Goal: Task Accomplishment & Management: Use online tool/utility

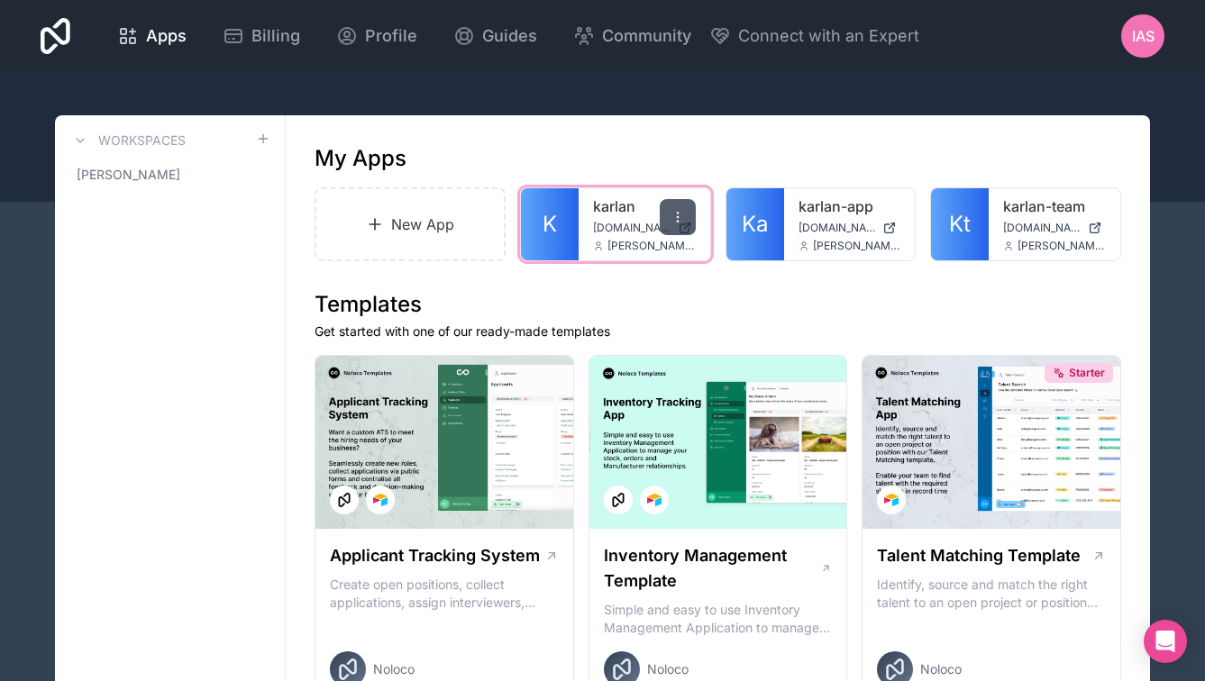
click at [675, 215] on icon at bounding box center [678, 217] width 14 height 14
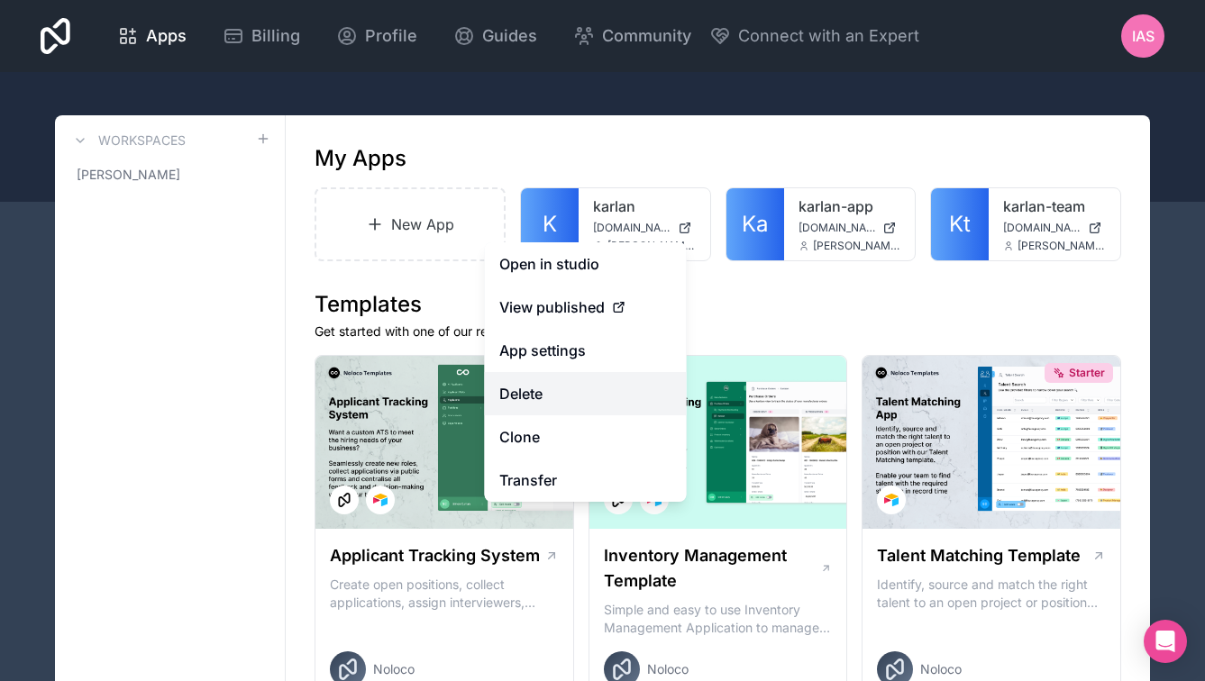
click at [597, 383] on button "Delete" at bounding box center [586, 393] width 202 height 43
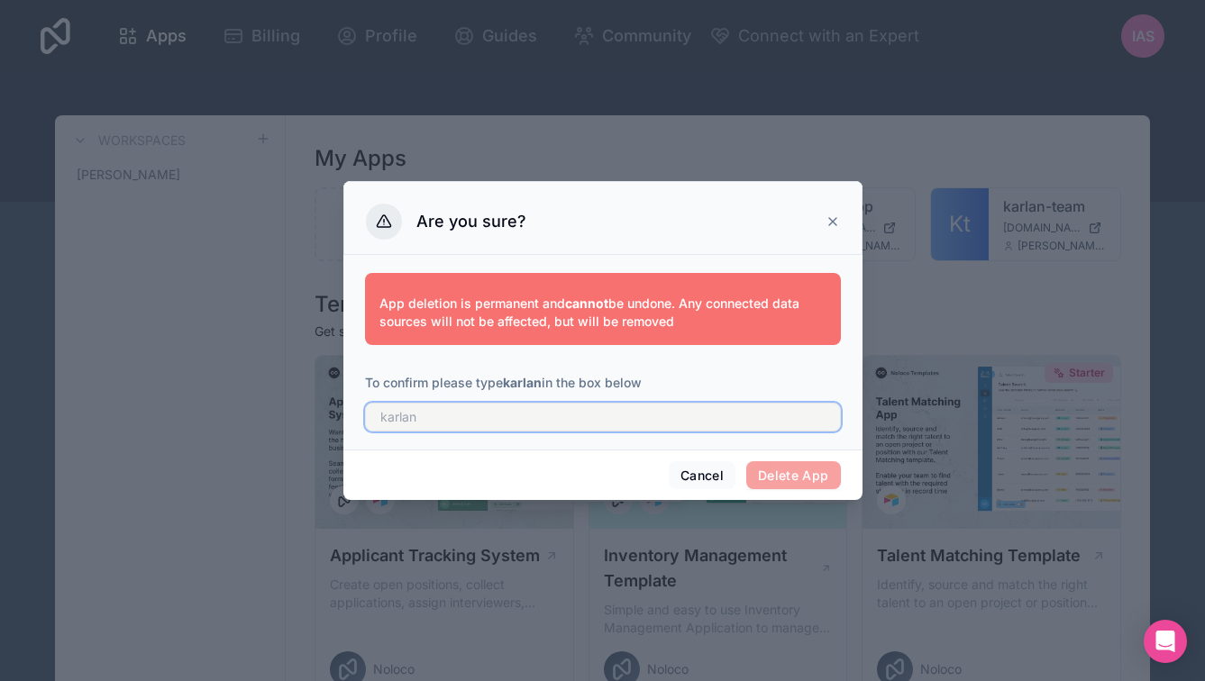
click at [636, 407] on input "text" at bounding box center [603, 417] width 476 height 29
type input "karlan"
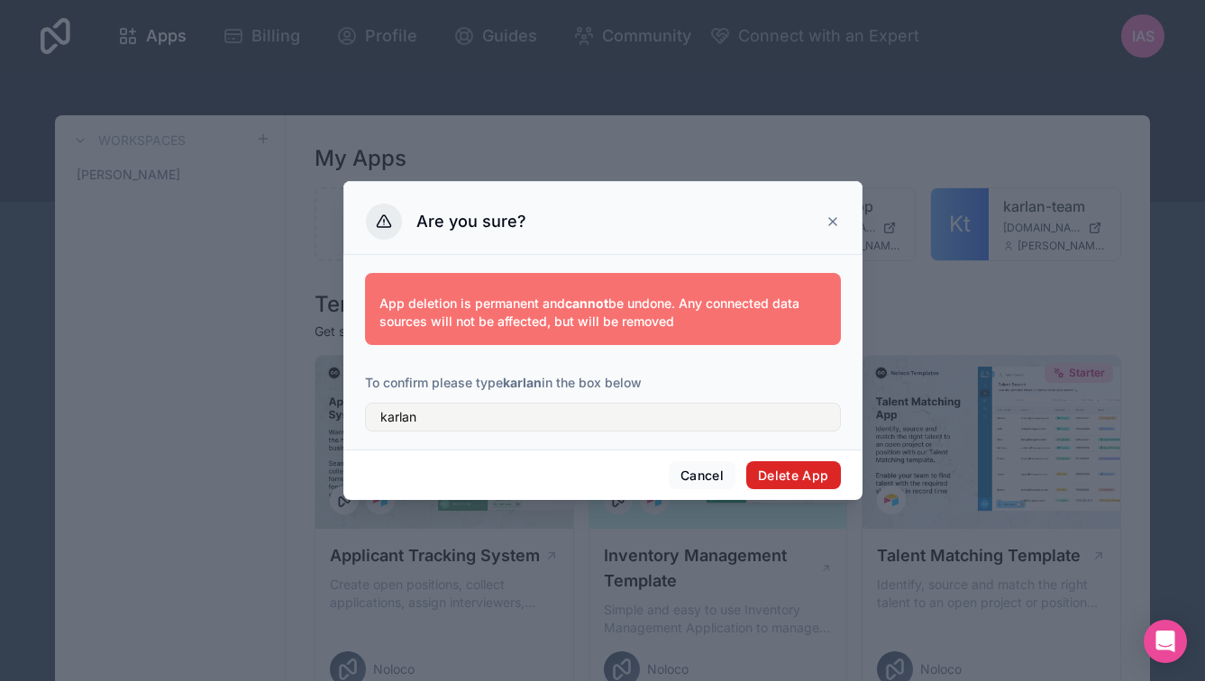
click at [836, 476] on button "Delete App" at bounding box center [793, 476] width 95 height 29
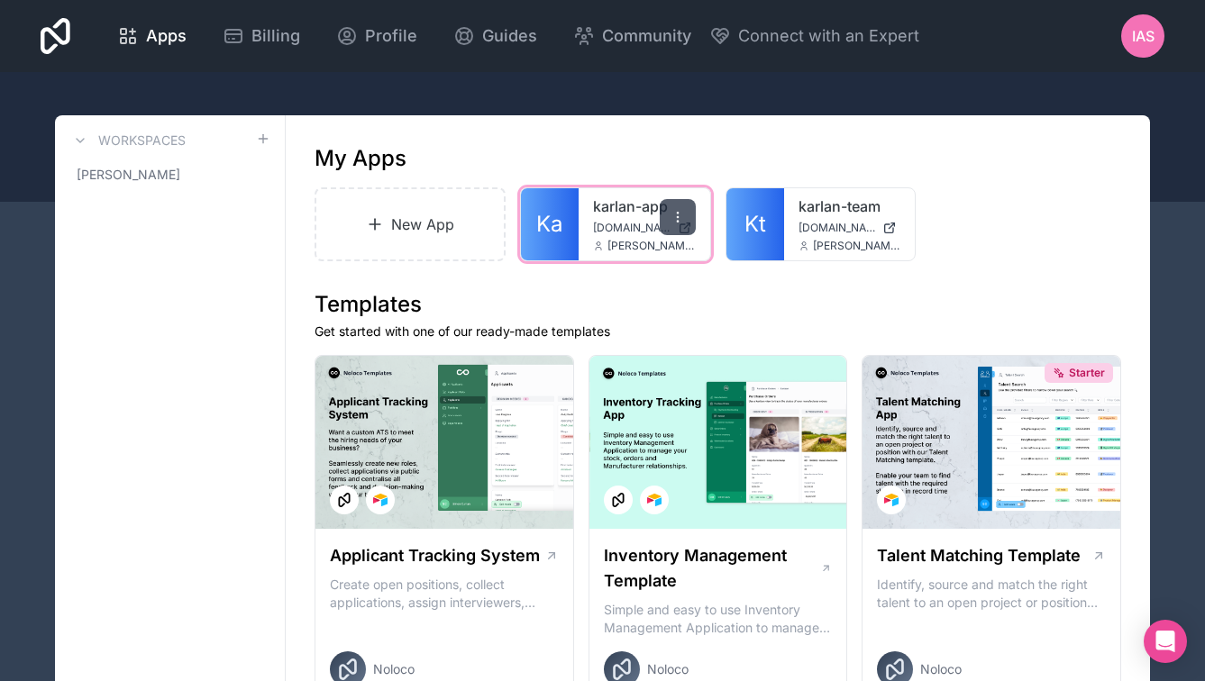
click at [672, 215] on icon at bounding box center [678, 217] width 14 height 14
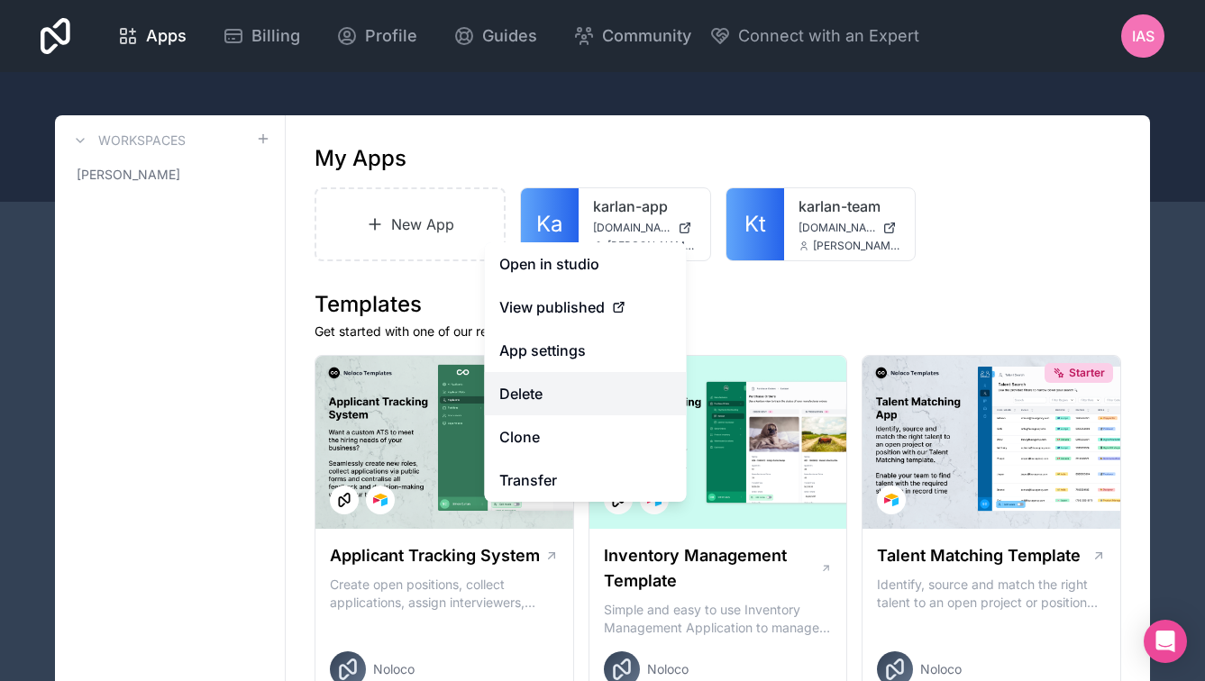
click at [602, 393] on button "Delete" at bounding box center [586, 393] width 202 height 43
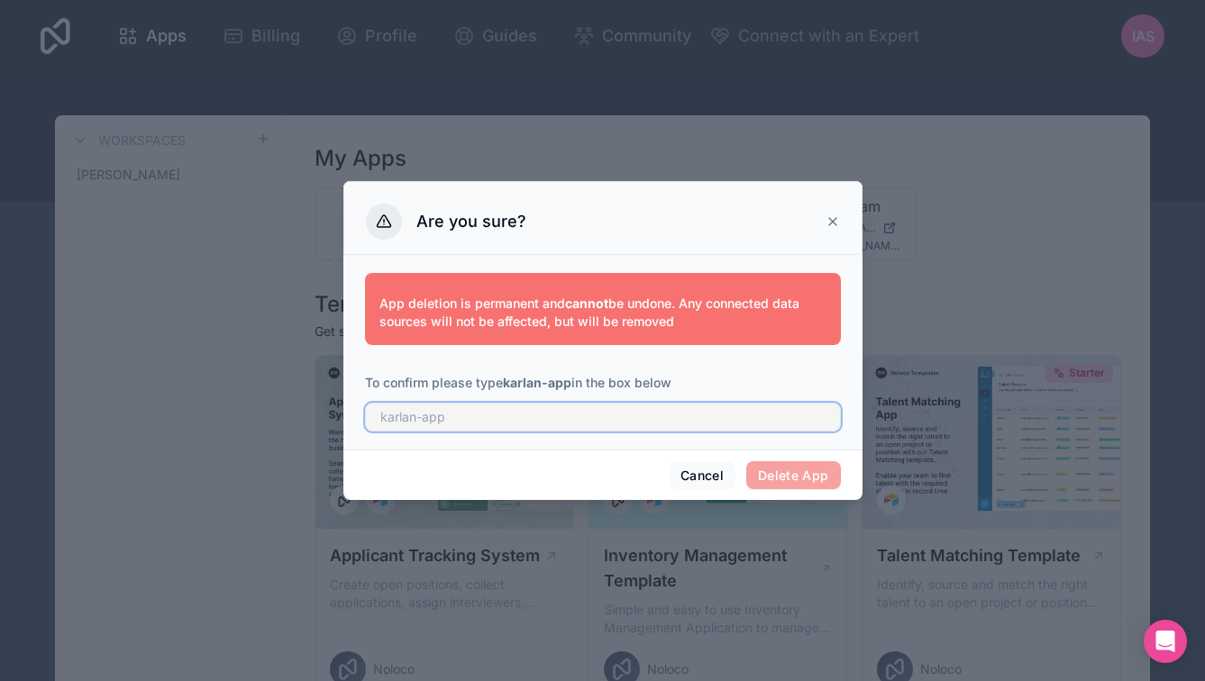
click at [568, 416] on input "text" at bounding box center [603, 417] width 476 height 29
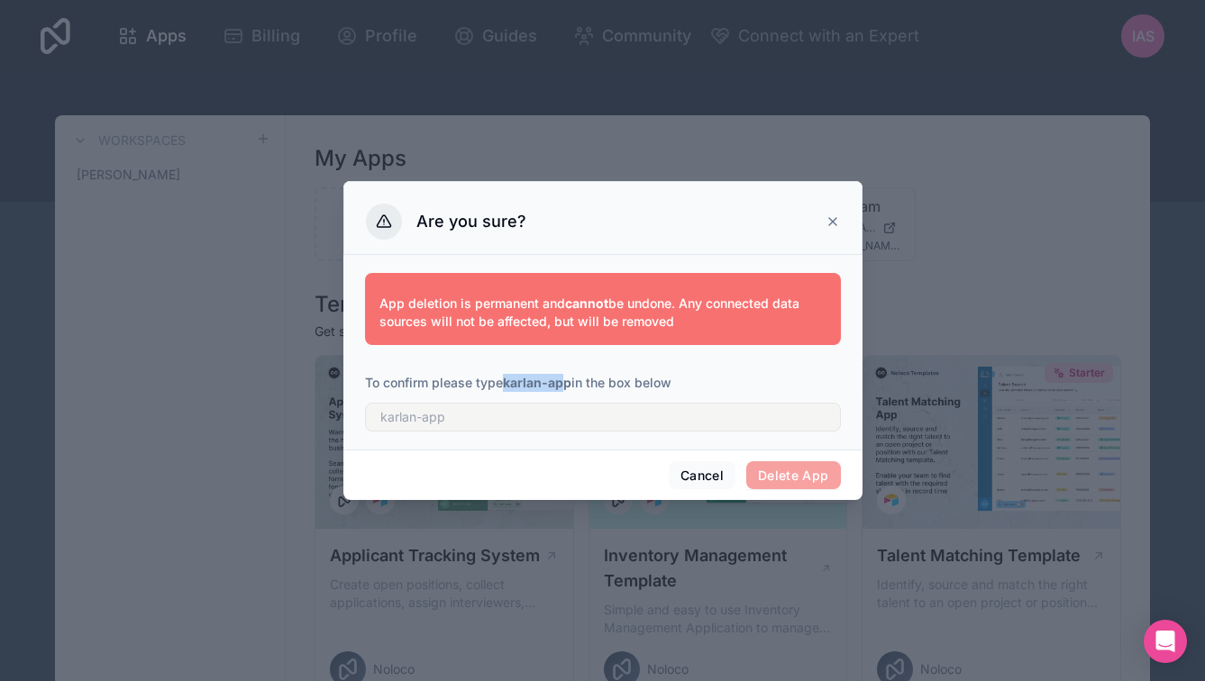
drag, startPoint x: 508, startPoint y: 386, endPoint x: 570, endPoint y: 390, distance: 61.5
click at [570, 390] on p "To confirm please type karlan-app in the box below" at bounding box center [603, 383] width 476 height 18
drag, startPoint x: 508, startPoint y: 385, endPoint x: 573, endPoint y: 384, distance: 65.8
click at [573, 384] on p "To confirm please type karlan-app in the box below" at bounding box center [603, 383] width 476 height 18
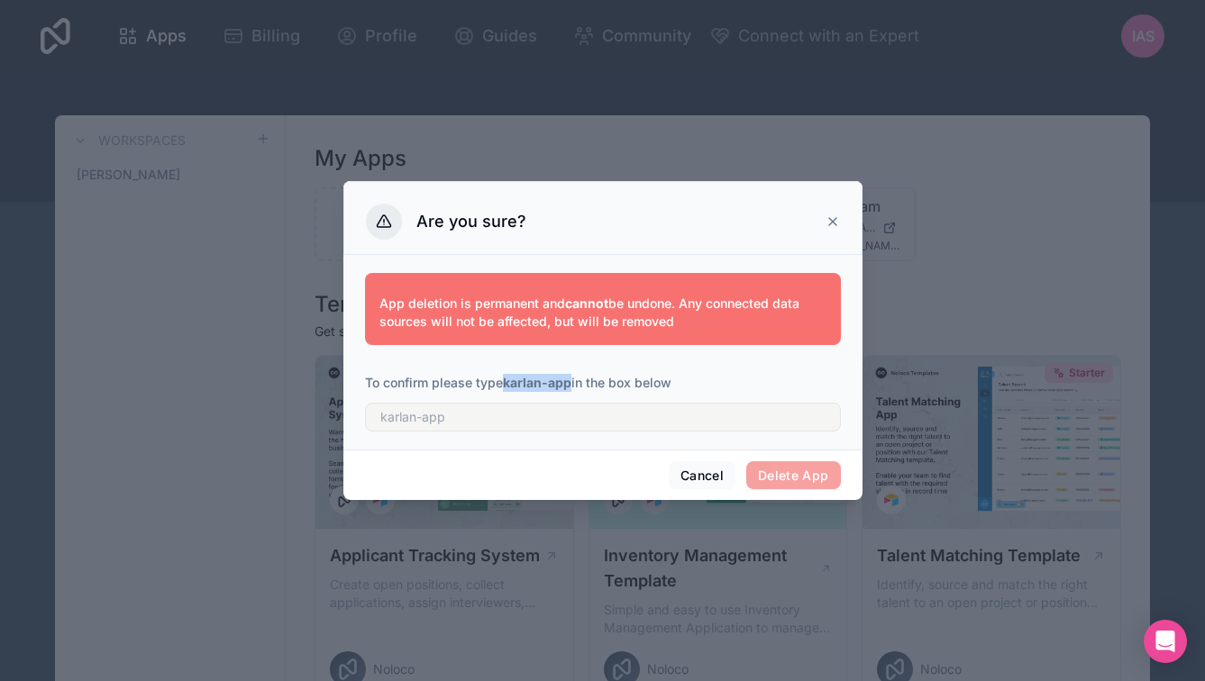
copy strong "karlan-app"
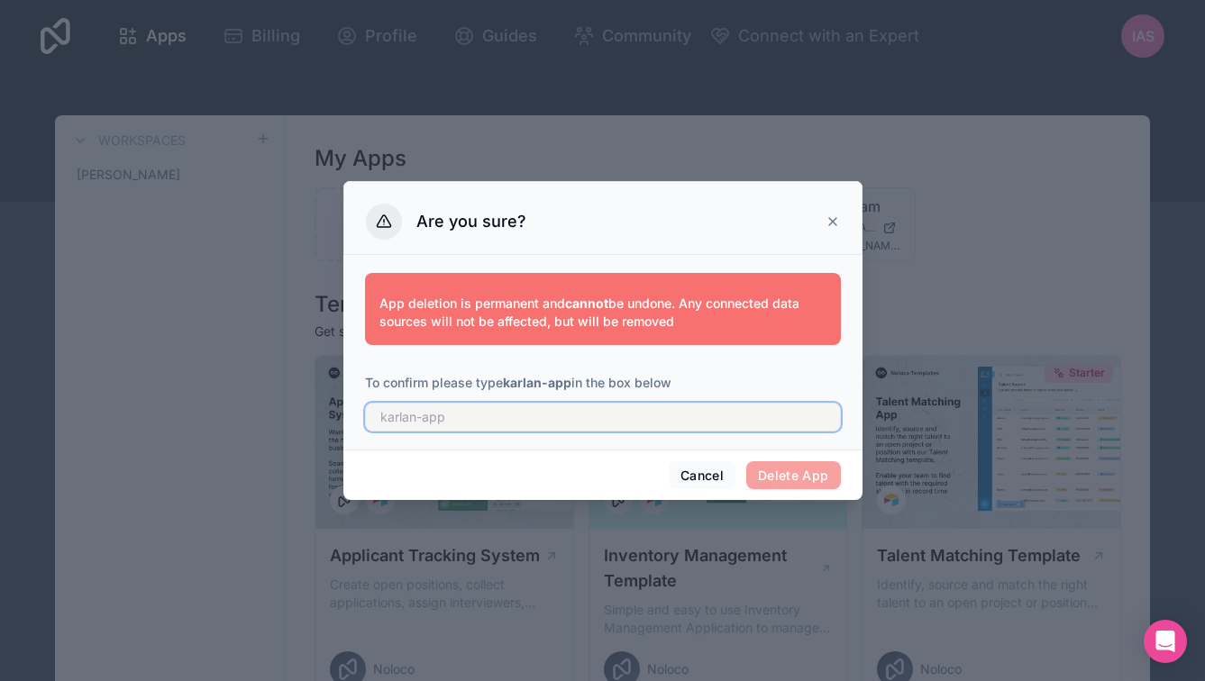
click at [582, 419] on input "text" at bounding box center [603, 417] width 476 height 29
paste input "karlan-app"
type input "karlan-app"
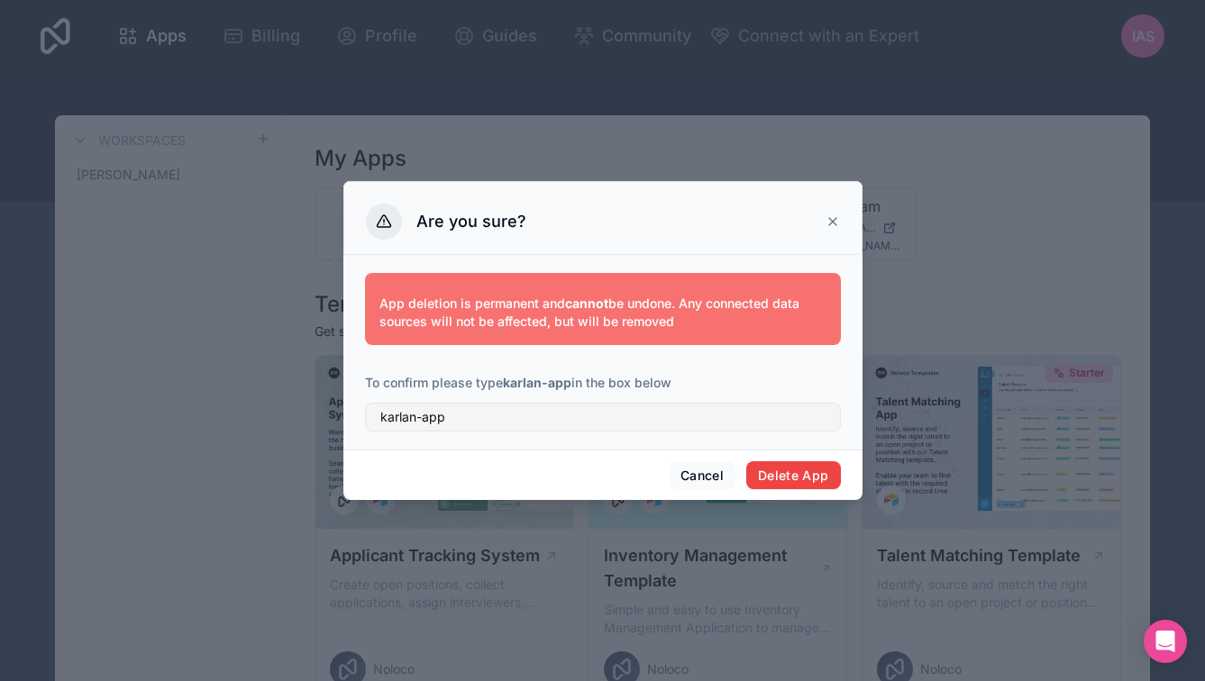
click at [813, 489] on div "Cancel Delete App" at bounding box center [602, 475] width 519 height 51
click at [819, 477] on button "Delete App" at bounding box center [793, 476] width 95 height 29
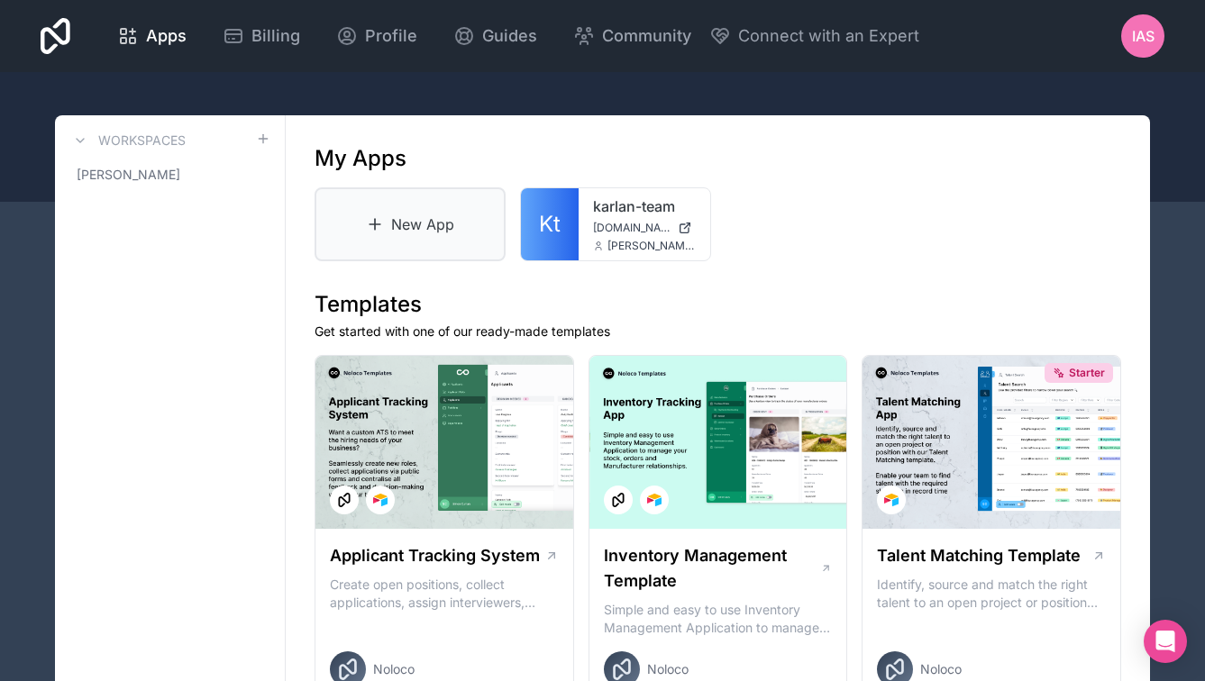
click at [452, 213] on link "New App" at bounding box center [410, 224] width 191 height 74
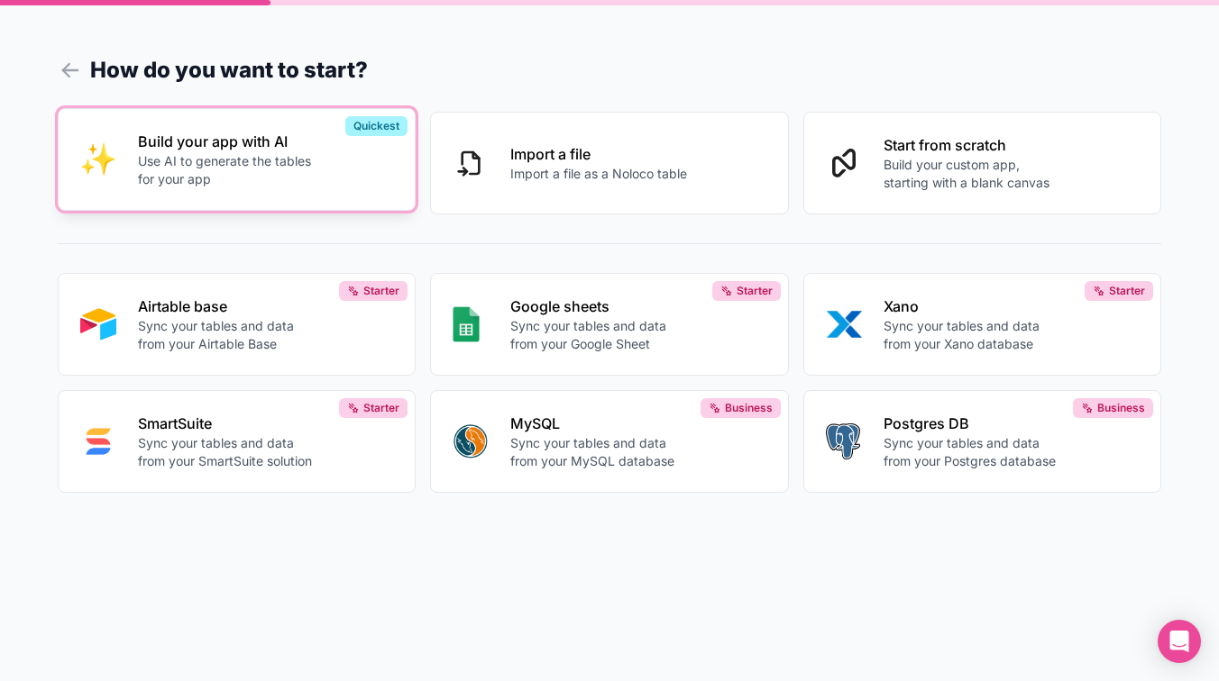
click at [215, 184] on p "Use AI to generate the tables for your app" at bounding box center [229, 170] width 183 height 36
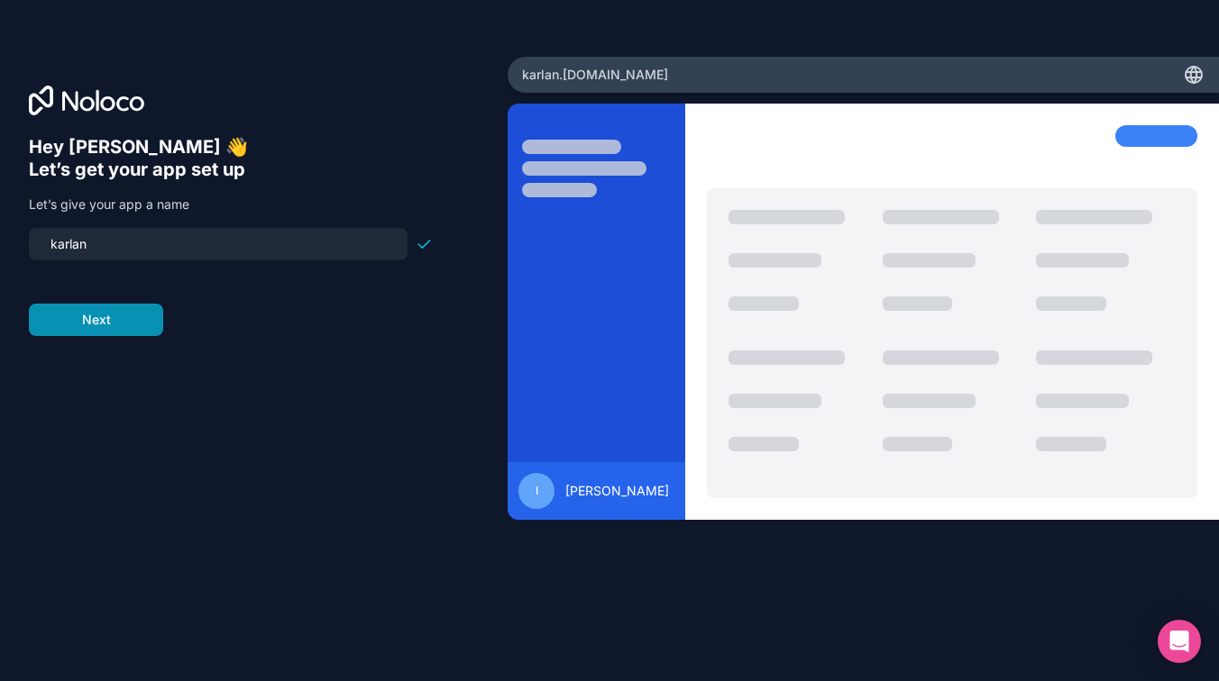
click at [98, 326] on button "Next" at bounding box center [96, 320] width 134 height 32
type input "karlan-app"
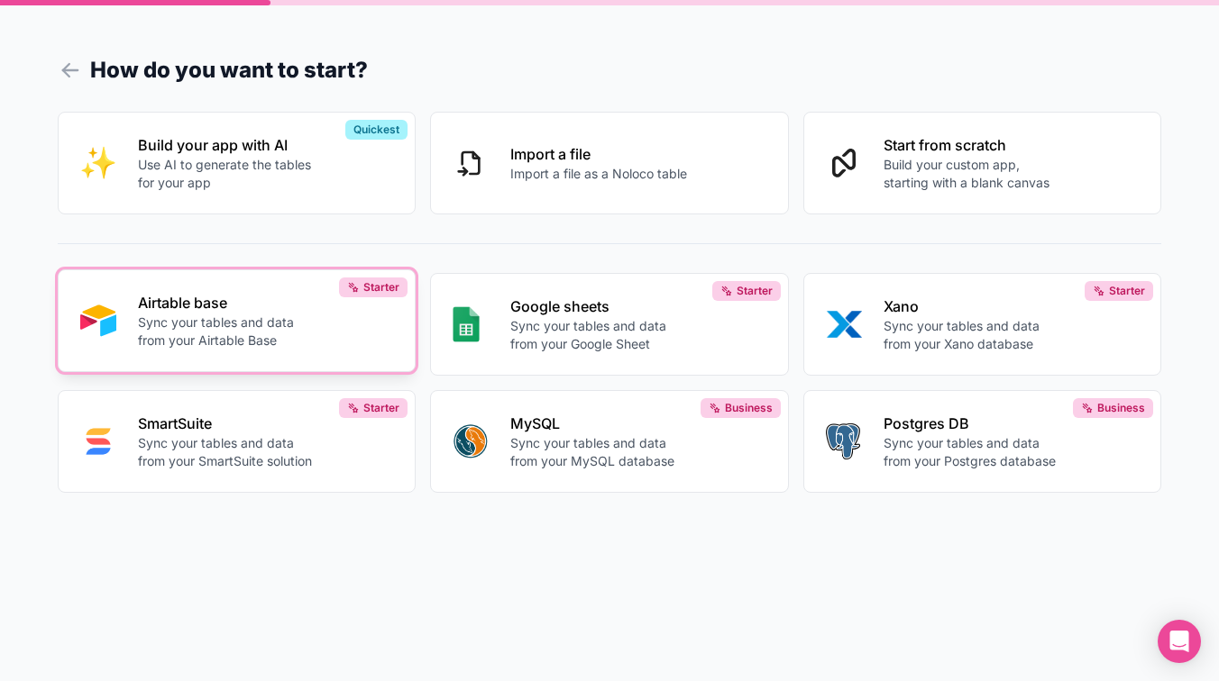
click at [293, 341] on p "Sync your tables and data from your Airtable Base" at bounding box center [229, 332] width 183 height 36
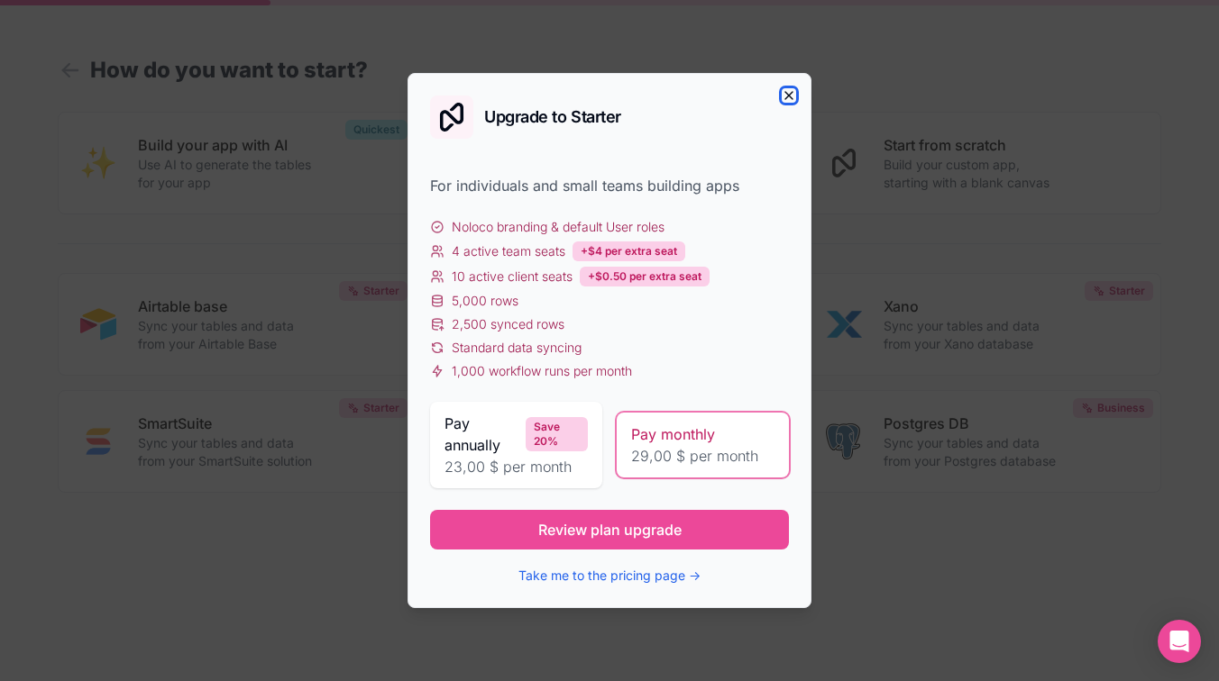
click at [789, 90] on icon "button" at bounding box center [789, 95] width 14 height 14
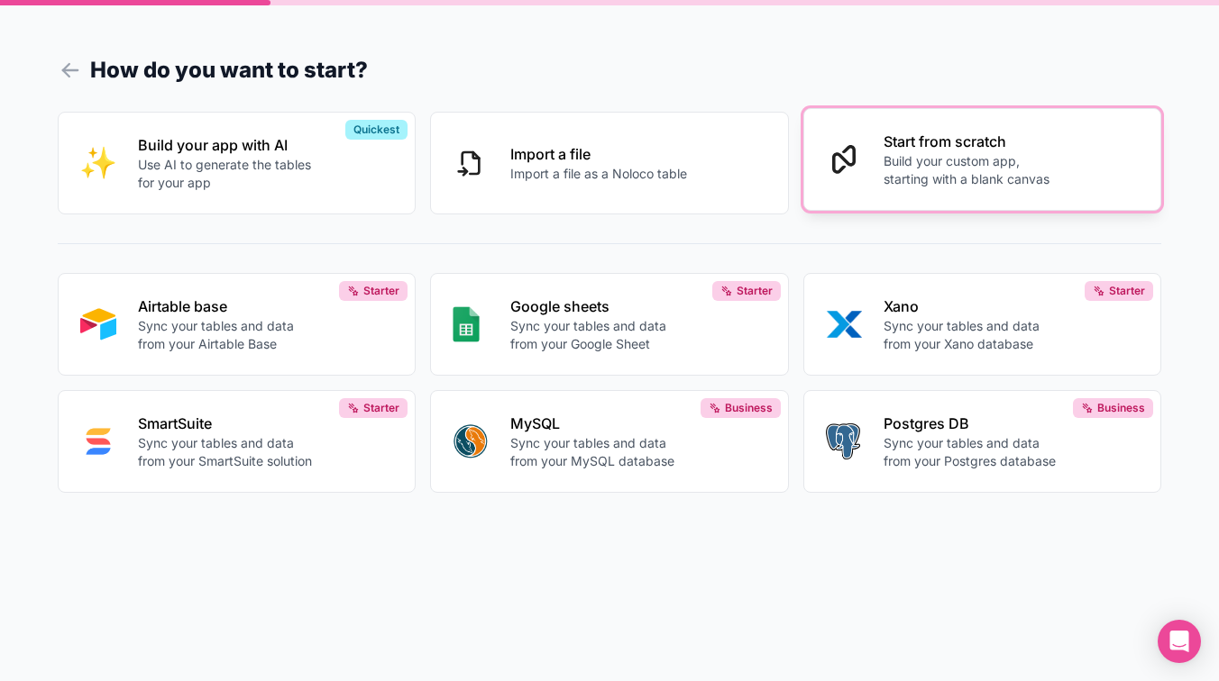
click at [876, 155] on button "Start from scratch Build your custom app, starting with a blank canvas" at bounding box center [982, 159] width 358 height 103
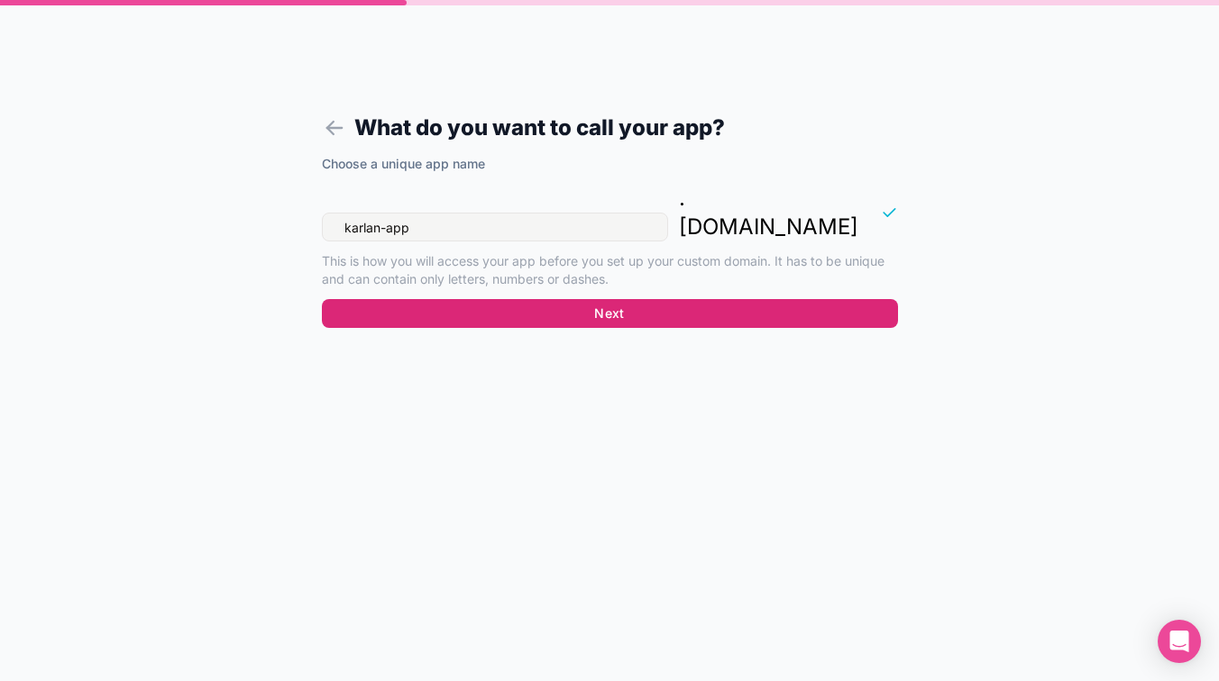
click at [550, 299] on button "Next" at bounding box center [610, 313] width 576 height 29
click at [622, 299] on button "Next" at bounding box center [610, 313] width 576 height 29
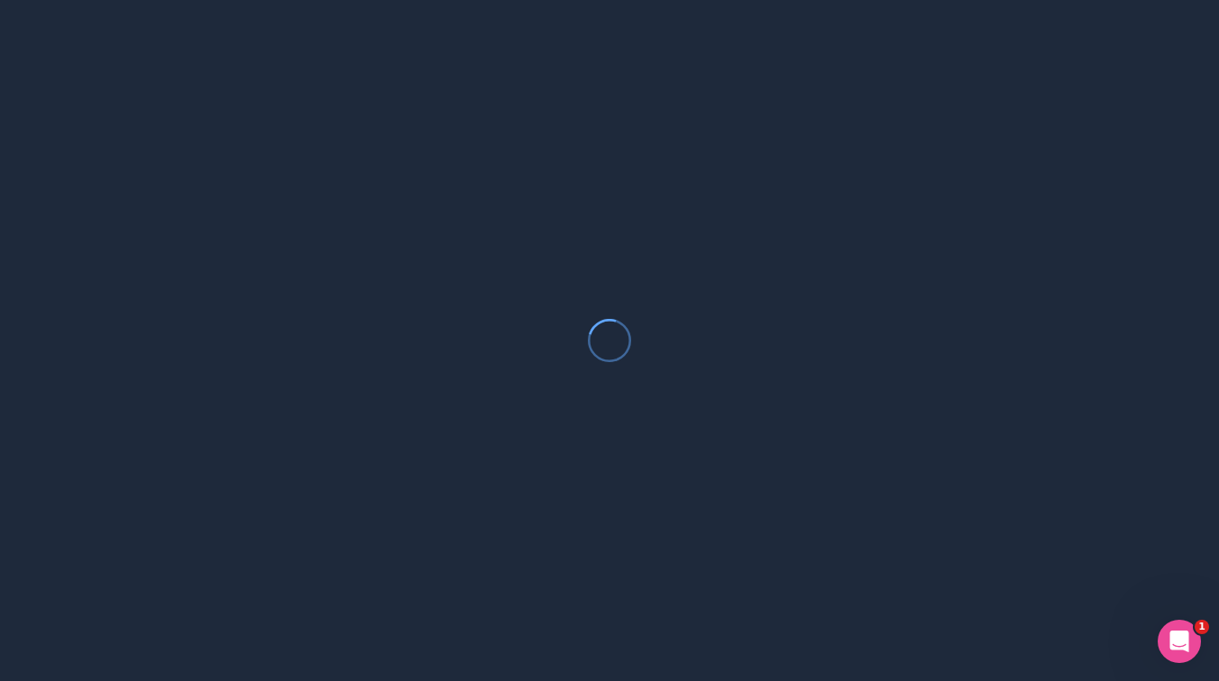
click at [1179, 663] on div "Open Intercom Messenger" at bounding box center [1178, 641] width 59 height 59
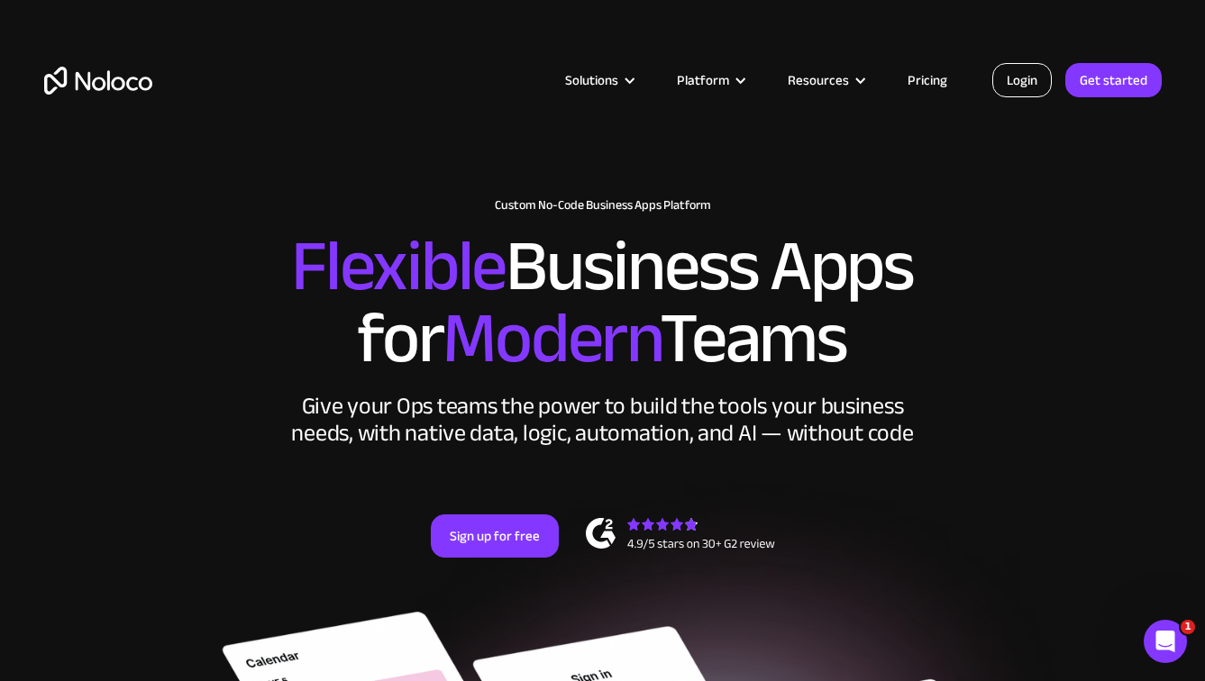
click at [1026, 86] on link "Login" at bounding box center [1021, 80] width 59 height 34
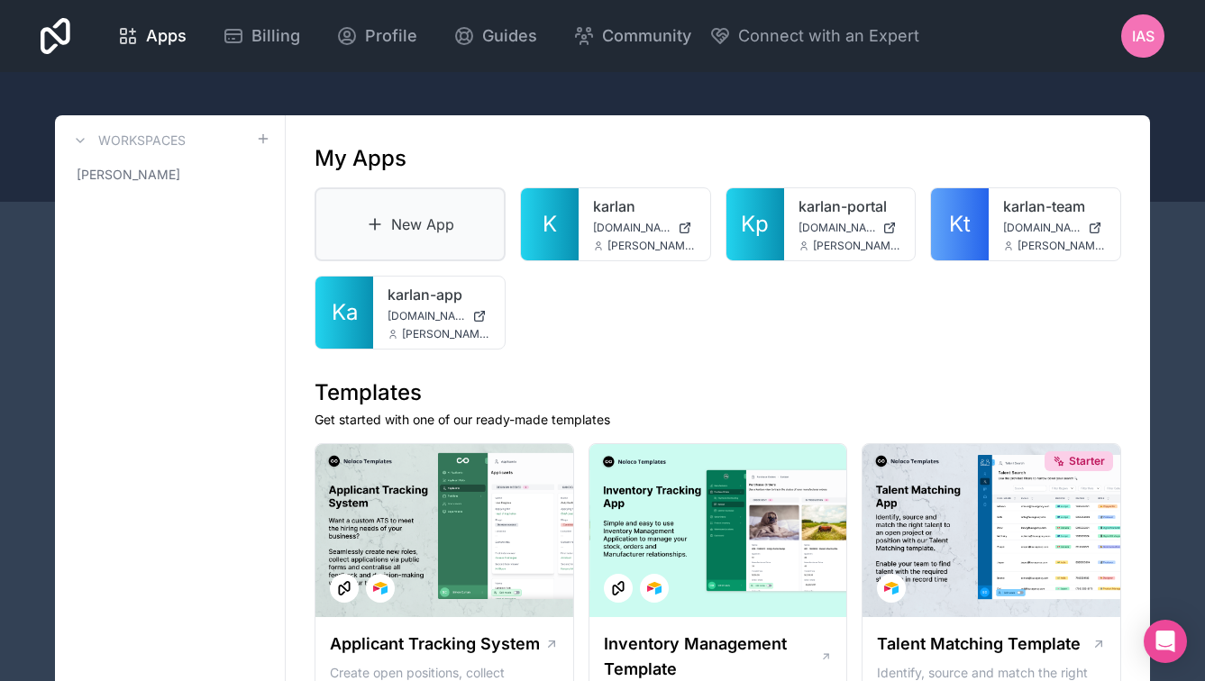
click at [383, 230] on icon at bounding box center [375, 224] width 18 height 18
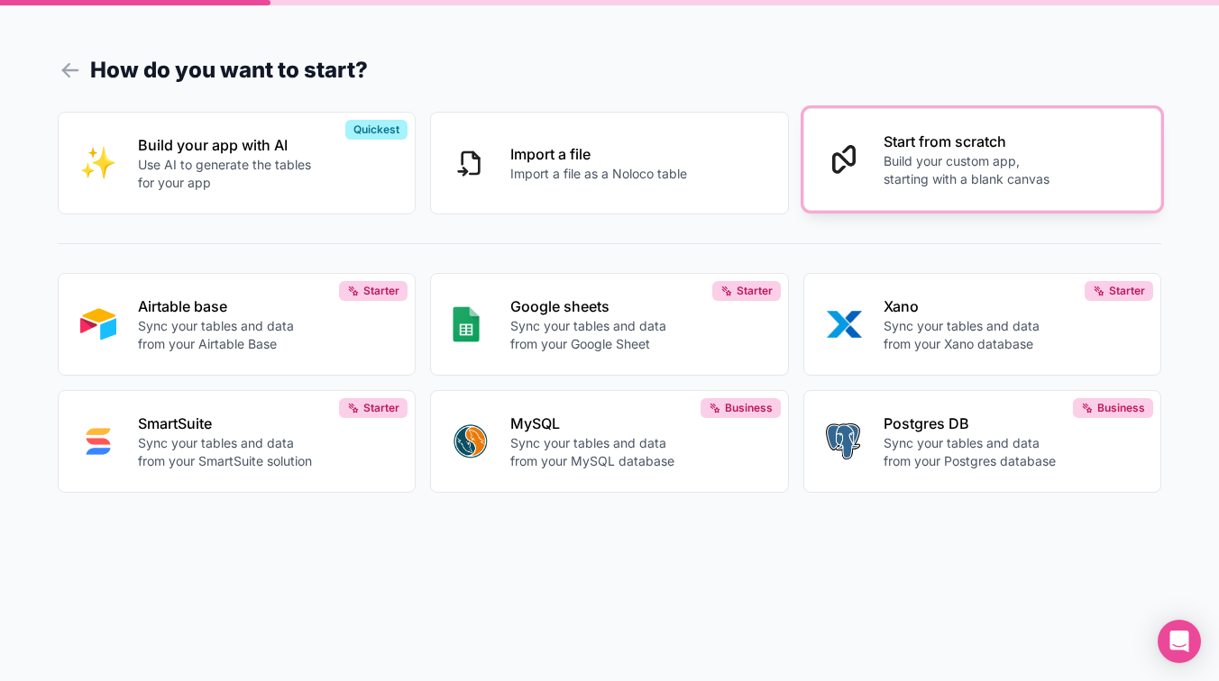
click at [961, 186] on p "Build your custom app, starting with a blank canvas" at bounding box center [974, 170] width 183 height 36
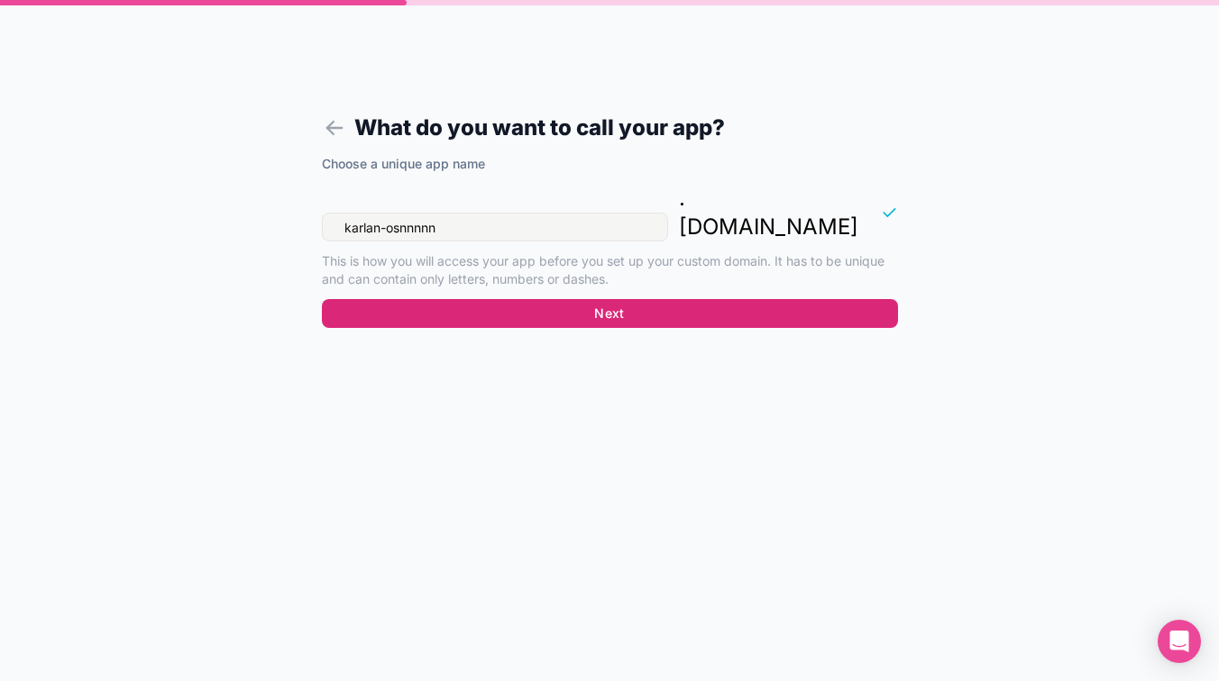
type input "karlan-osnnnnn"
click at [601, 299] on button "Next" at bounding box center [610, 313] width 576 height 29
